Goal: Task Accomplishment & Management: Manage account settings

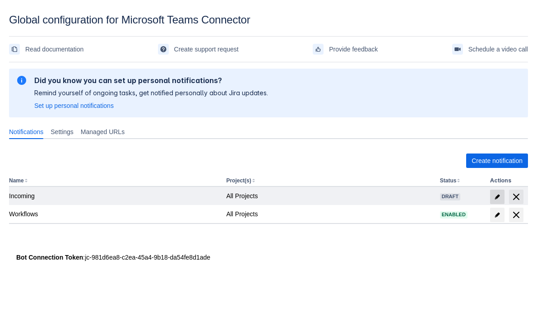
click at [499, 199] on span "edit" at bounding box center [497, 196] width 7 height 7
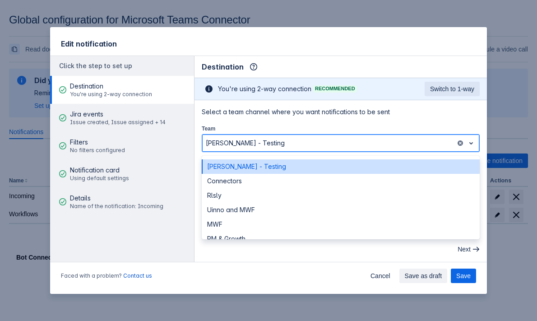
click at [327, 145] on div at bounding box center [329, 143] width 246 height 11
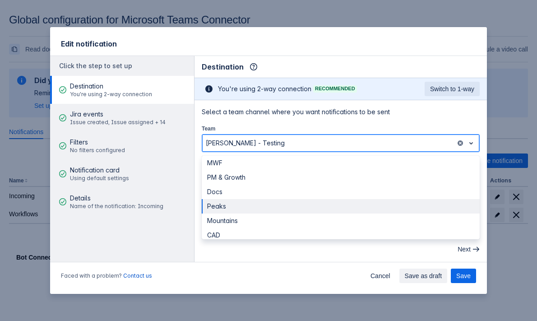
scroll to position [83, 0]
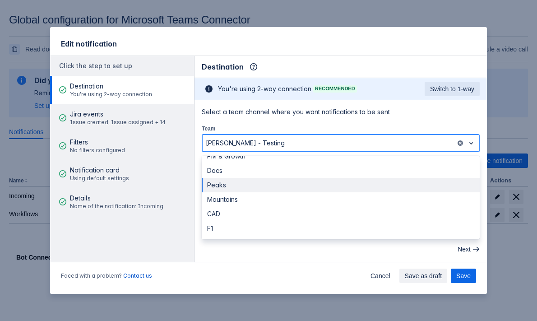
click at [311, 185] on div "Peaks" at bounding box center [341, 185] width 278 height 14
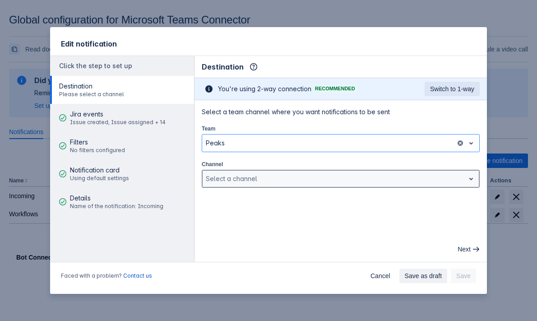
click at [362, 180] on div at bounding box center [333, 178] width 255 height 11
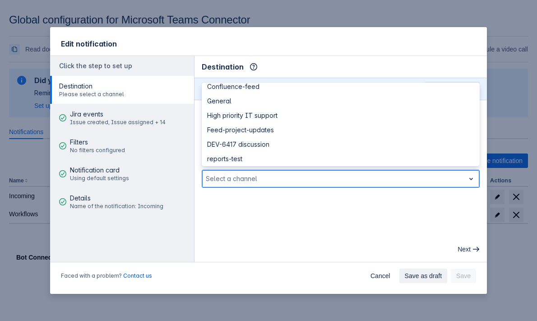
scroll to position [97, 0]
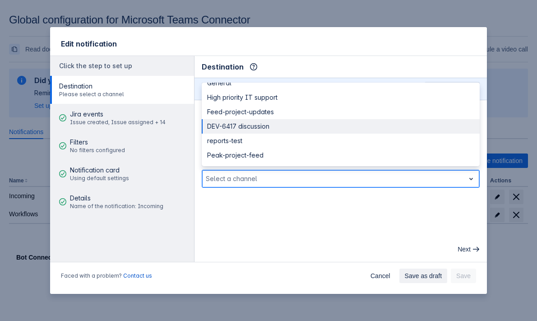
click at [343, 120] on div "DEV-6417 discussion" at bounding box center [341, 126] width 278 height 14
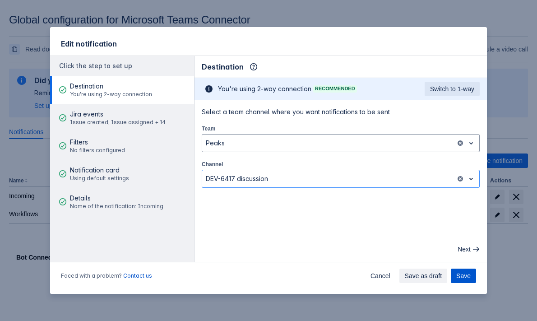
click at [465, 275] on span "Save" at bounding box center [463, 275] width 14 height 14
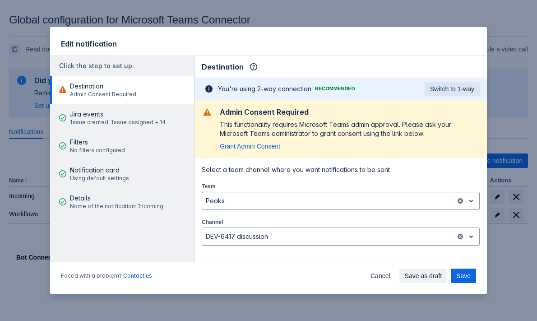
scroll to position [16, 0]
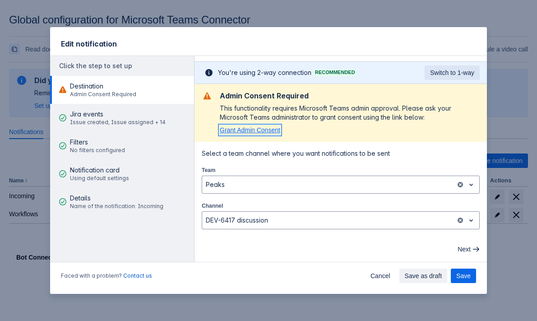
click at [265, 127] on span "Grant Admin Consent" at bounding box center [250, 129] width 60 height 7
click at [463, 277] on span "Save" at bounding box center [463, 275] width 14 height 14
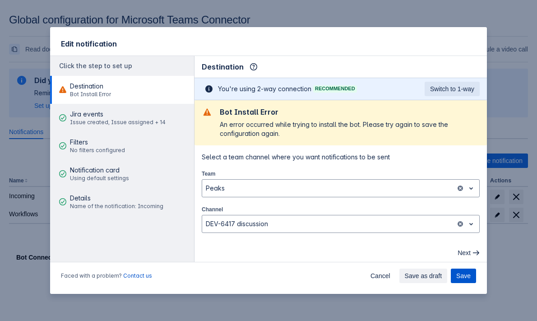
click at [466, 272] on span "Save" at bounding box center [463, 275] width 14 height 14
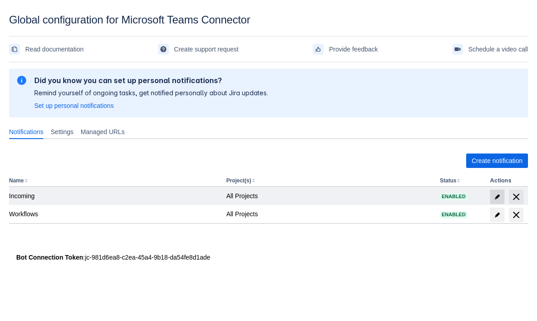
click at [499, 197] on span "edit" at bounding box center [497, 196] width 7 height 7
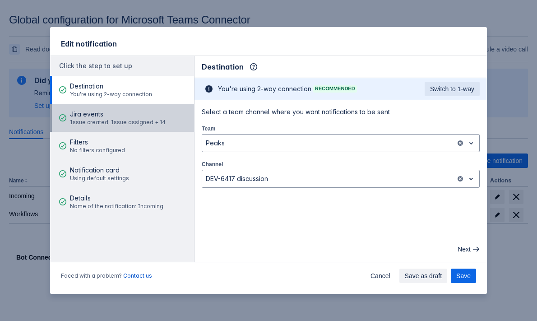
click at [141, 115] on span "Jira events" at bounding box center [118, 114] width 96 height 9
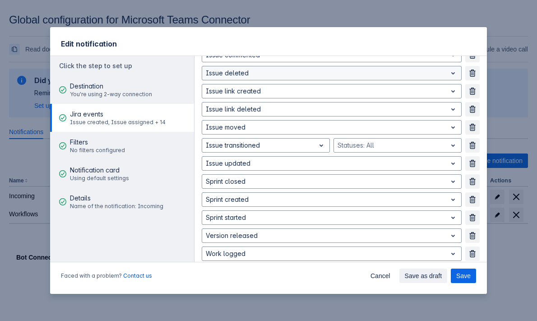
scroll to position [152, 0]
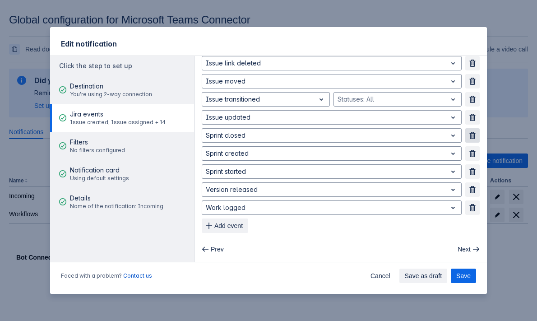
click at [473, 132] on span "button" at bounding box center [472, 135] width 7 height 7
click at [471, 152] on span "button" at bounding box center [472, 153] width 7 height 7
click at [474, 169] on span "button" at bounding box center [472, 171] width 7 height 7
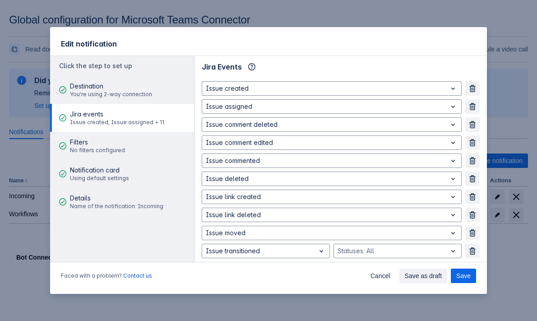
scroll to position [97, 0]
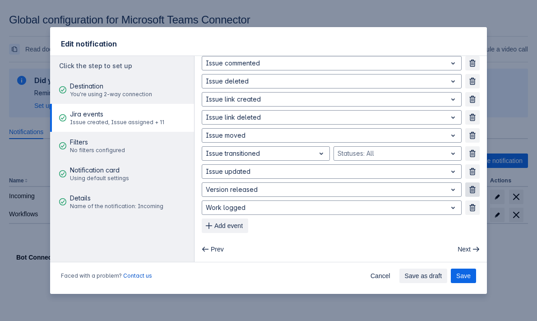
click at [472, 194] on button "Remove" at bounding box center [472, 189] width 14 height 14
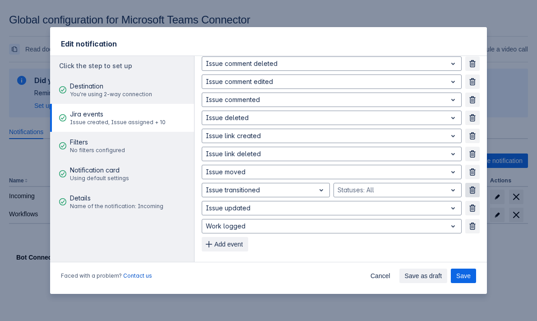
scroll to position [58, 0]
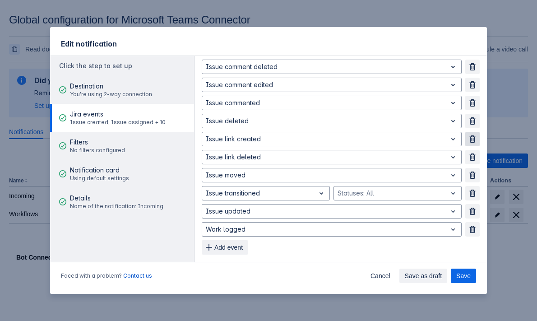
click at [474, 146] on button "Remove" at bounding box center [472, 139] width 14 height 14
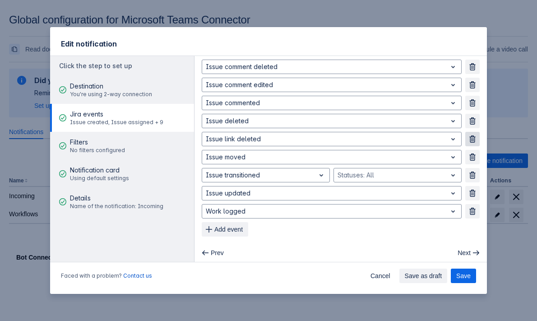
click at [474, 145] on button "Remove" at bounding box center [472, 139] width 14 height 14
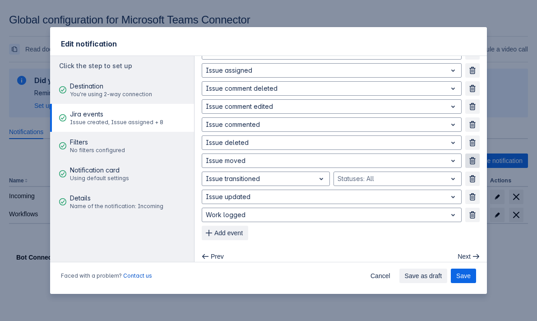
scroll to position [0, 0]
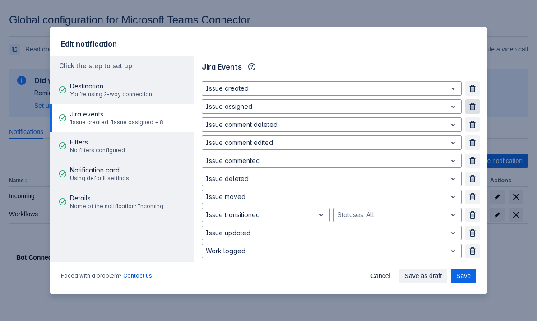
click at [471, 108] on span "button" at bounding box center [472, 106] width 7 height 7
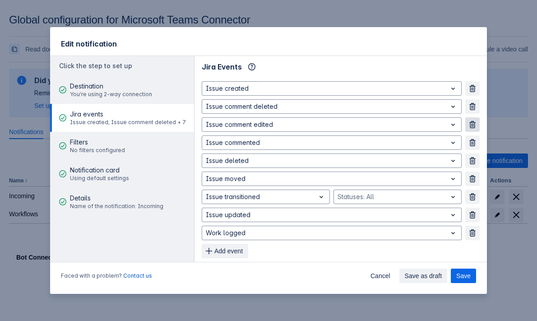
click at [473, 124] on span "button" at bounding box center [472, 124] width 7 height 7
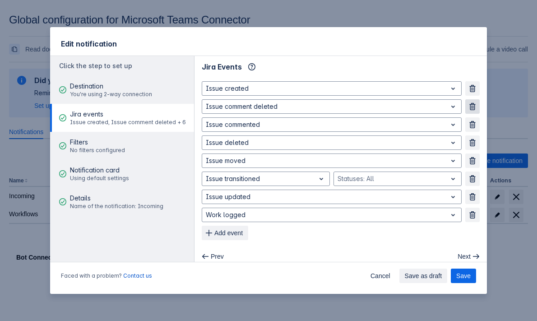
click at [473, 106] on span "button" at bounding box center [472, 106] width 7 height 7
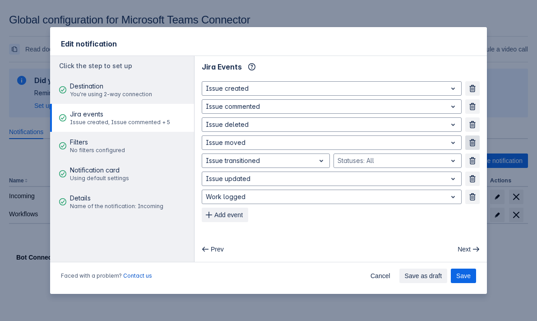
click at [472, 143] on span "button" at bounding box center [472, 142] width 7 height 7
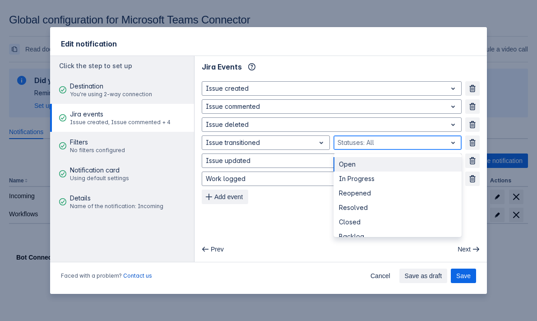
click at [449, 147] on span "open" at bounding box center [453, 142] width 11 height 11
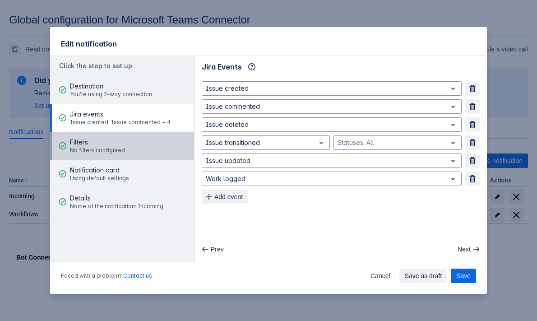
click at [160, 142] on button "Filters No filters configured" at bounding box center [122, 146] width 144 height 28
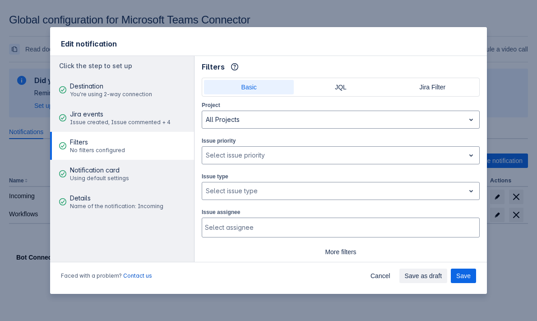
click at [313, 95] on div "Basic JQL Jira Filter" at bounding box center [341, 87] width 278 height 19
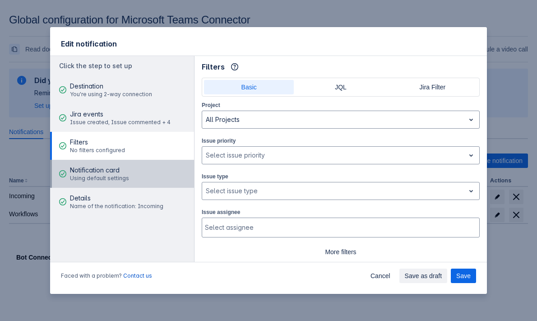
click at [91, 169] on span "Notification card" at bounding box center [99, 170] width 59 height 9
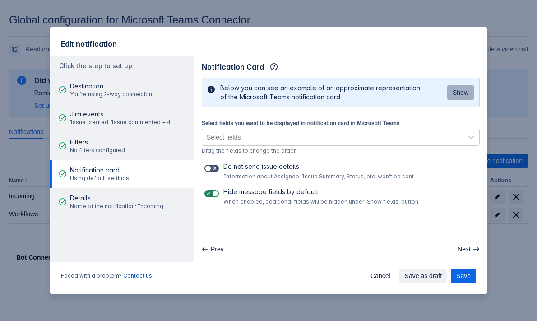
click at [449, 93] on button "Show" at bounding box center [460, 92] width 27 height 14
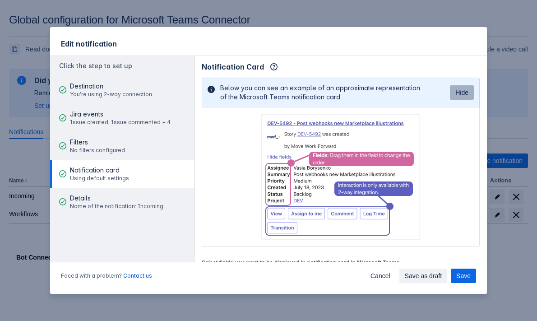
click at [451, 93] on button "Hide" at bounding box center [462, 92] width 24 height 14
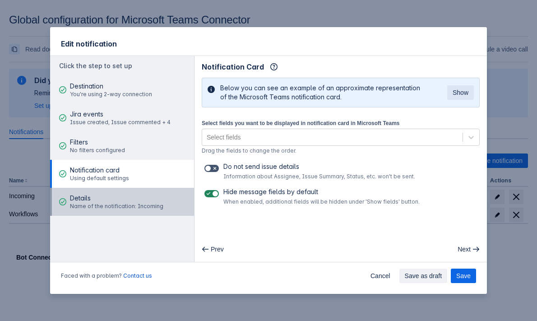
click at [145, 210] on div "Details Name of the notification: Incoming" at bounding box center [116, 201] width 93 height 27
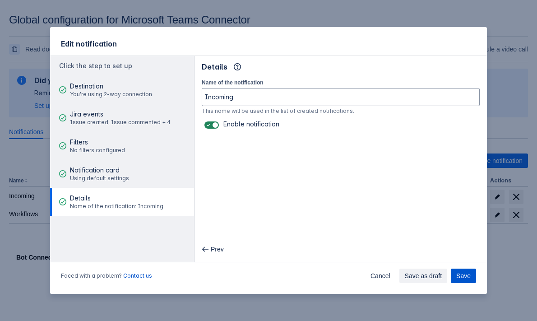
click at [473, 272] on button "Save" at bounding box center [463, 275] width 25 height 14
